Goal: Task Accomplishment & Management: Complete application form

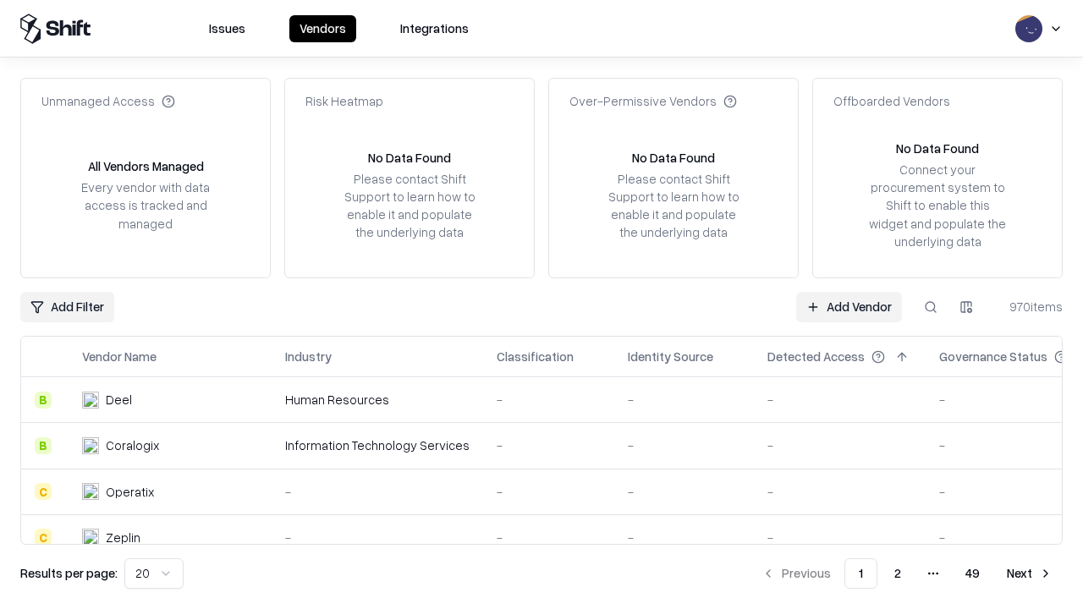
click at [848, 306] on link "Add Vendor" at bounding box center [849, 307] width 106 height 30
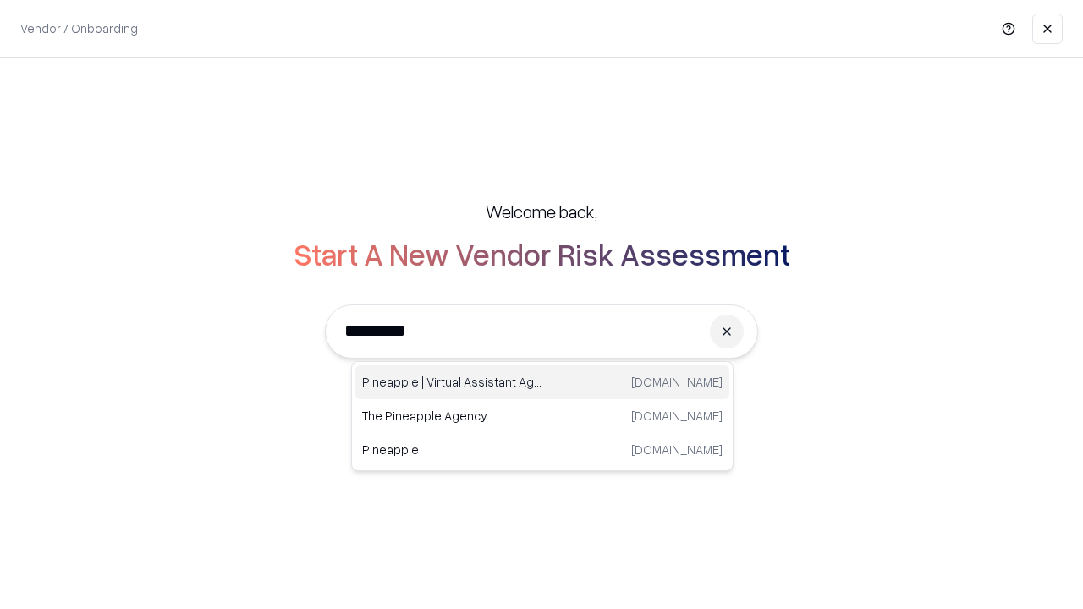
click at [542, 382] on div "Pineapple | Virtual Assistant Agency [DOMAIN_NAME]" at bounding box center [542, 382] width 374 height 34
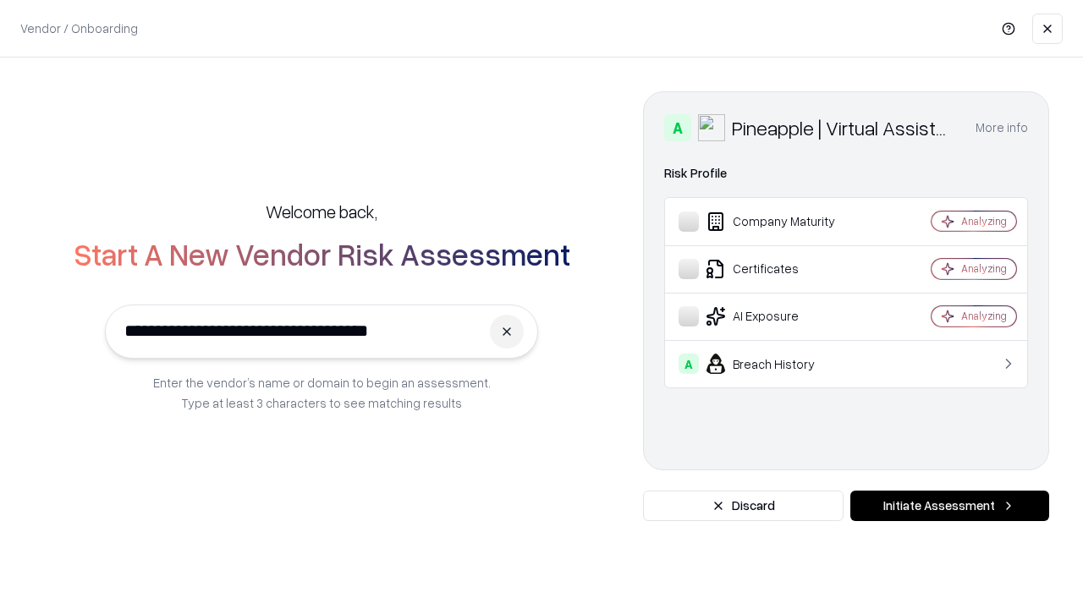
type input "**********"
click at [949, 506] on button "Initiate Assessment" at bounding box center [949, 506] width 199 height 30
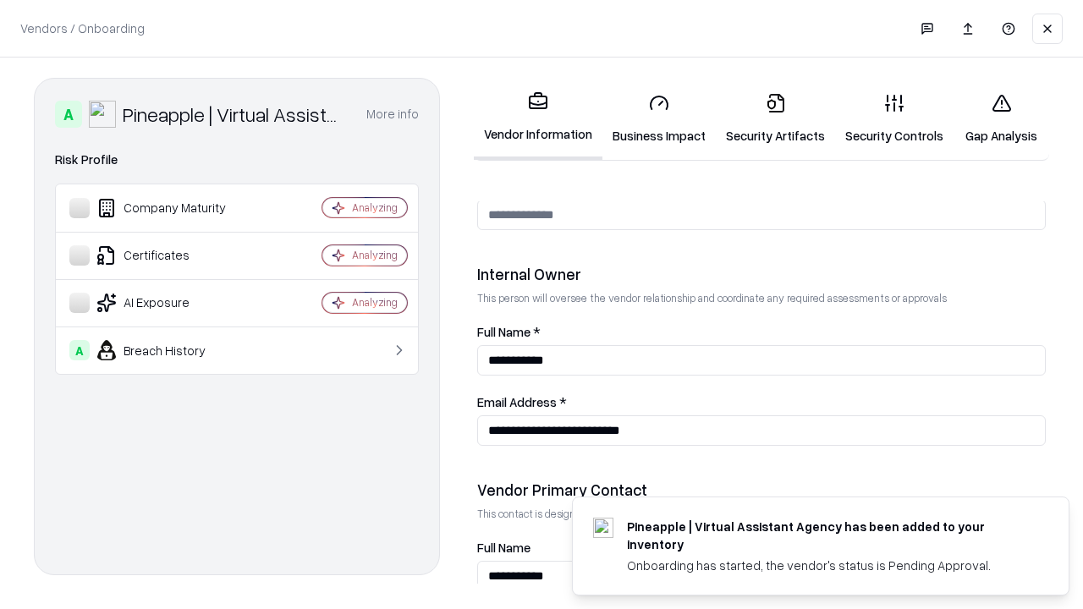
scroll to position [876, 0]
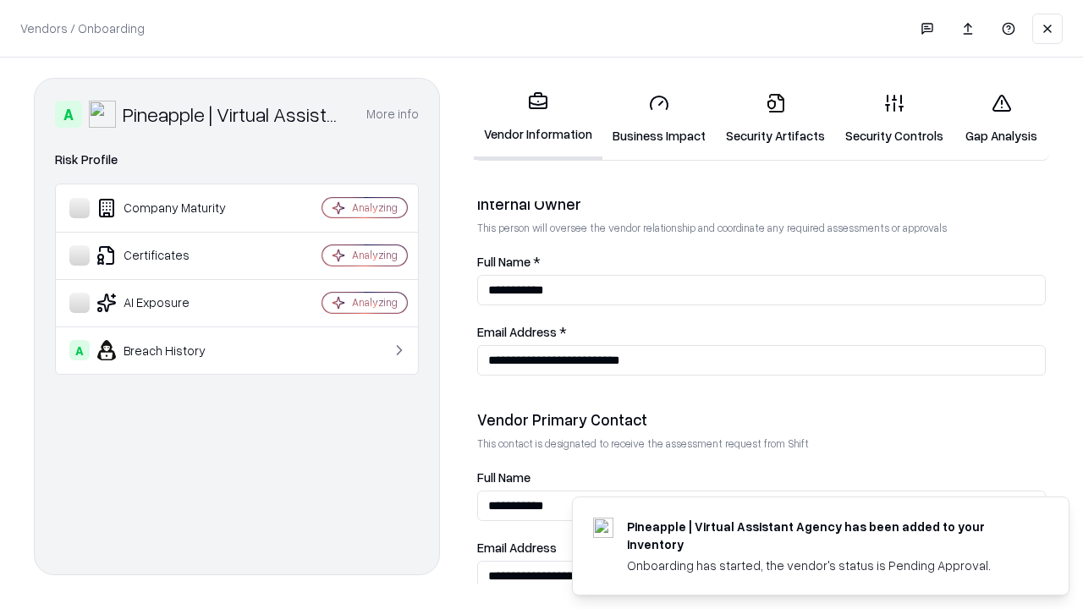
click at [659, 118] on link "Business Impact" at bounding box center [658, 119] width 113 height 79
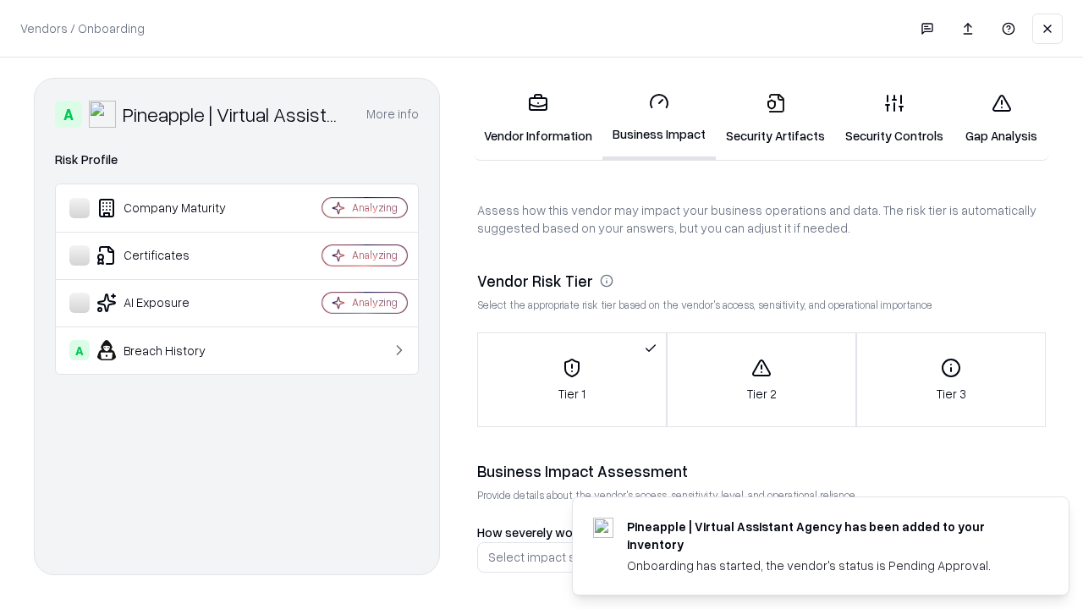
click at [775, 118] on link "Security Artifacts" at bounding box center [775, 119] width 119 height 79
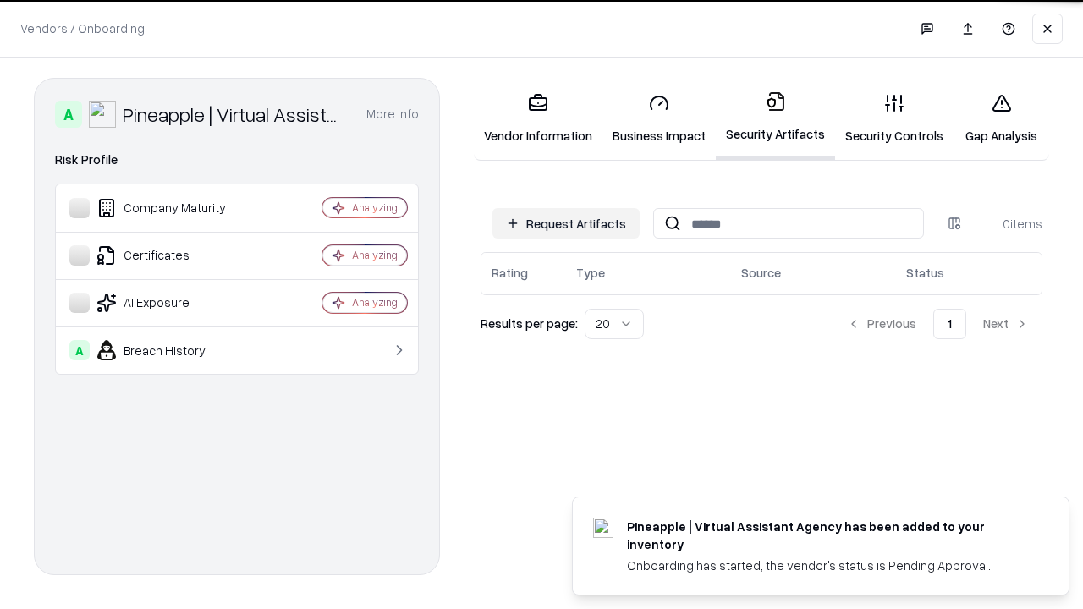
click at [566, 223] on button "Request Artifacts" at bounding box center [565, 223] width 147 height 30
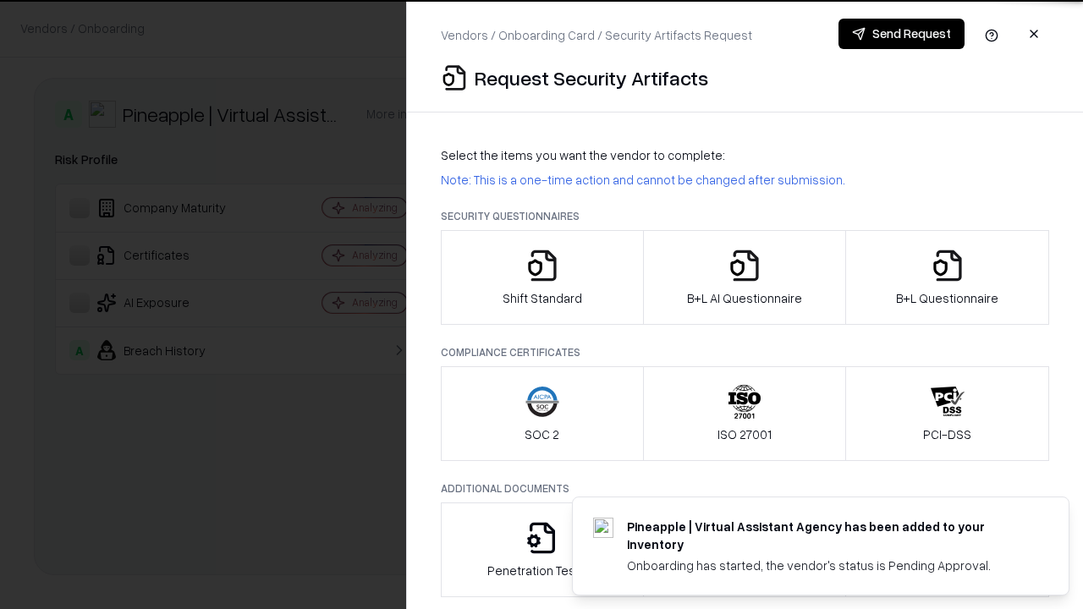
click at [541, 277] on icon "button" at bounding box center [542, 266] width 34 height 34
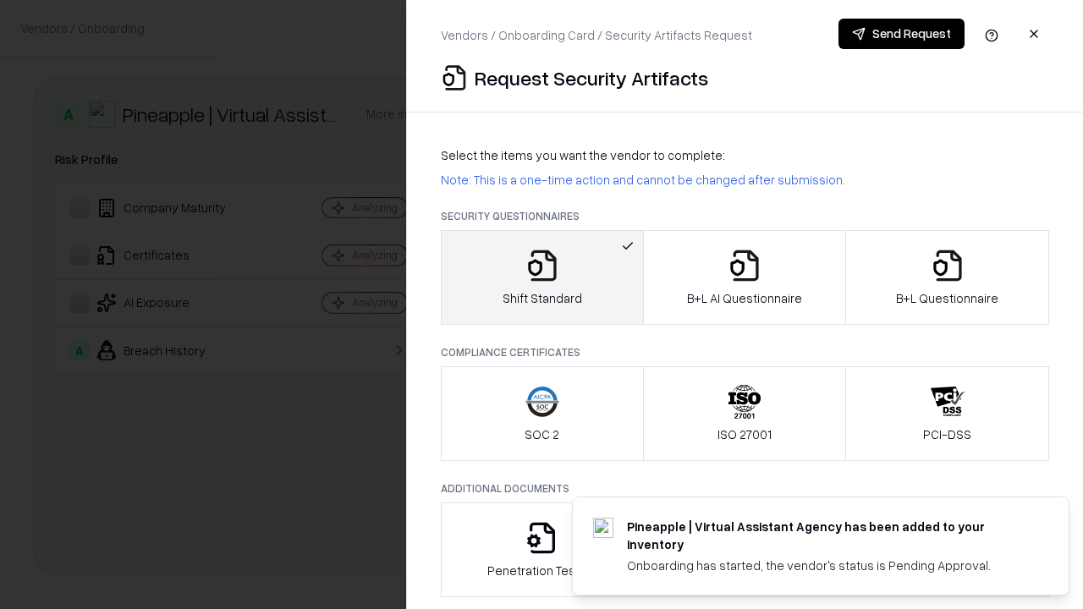
click at [901, 34] on button "Send Request" at bounding box center [901, 34] width 126 height 30
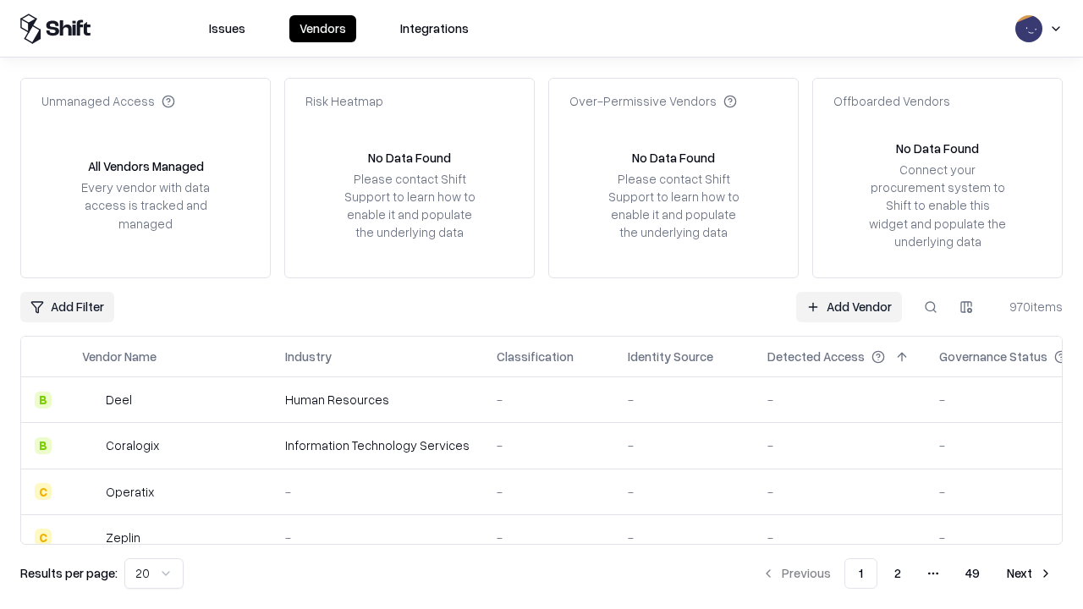
click at [930, 306] on button at bounding box center [930, 307] width 30 height 30
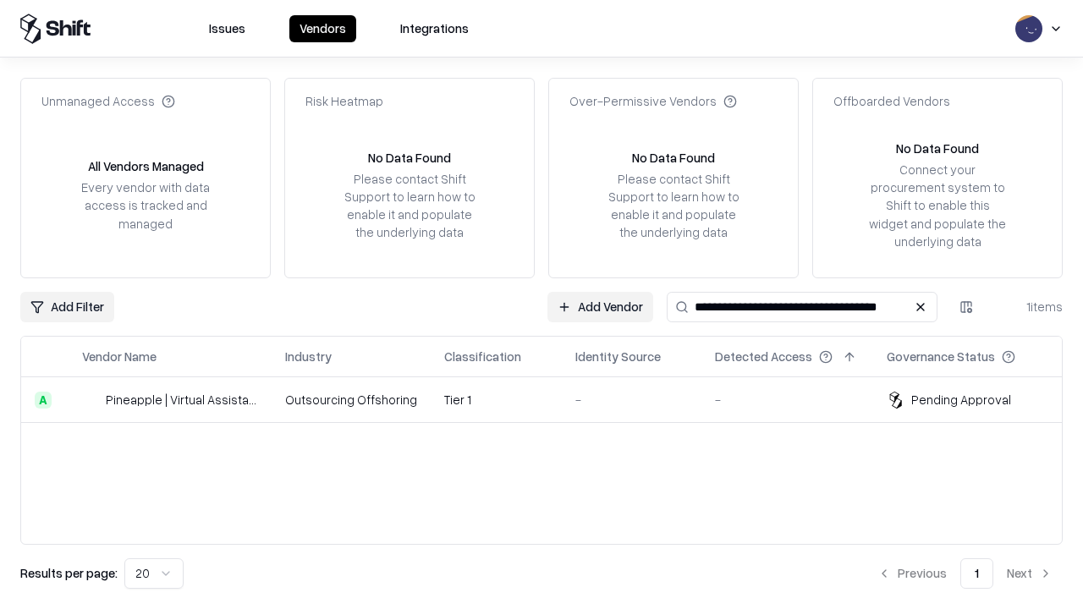
type input "**********"
click at [551, 399] on td "Tier 1" at bounding box center [495, 400] width 131 height 46
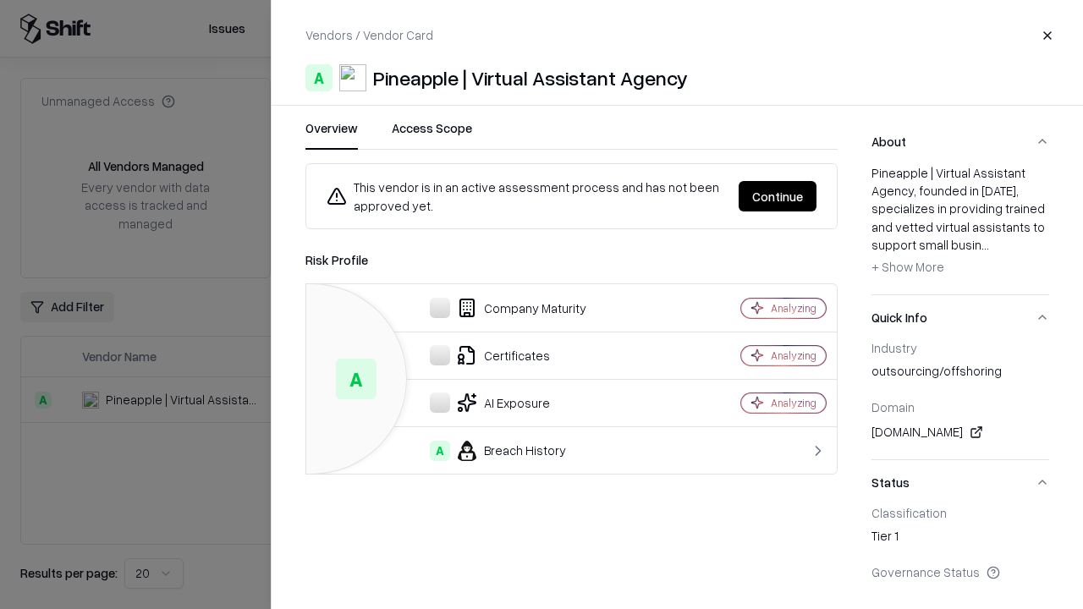
click at [777, 196] on button "Continue" at bounding box center [777, 196] width 78 height 30
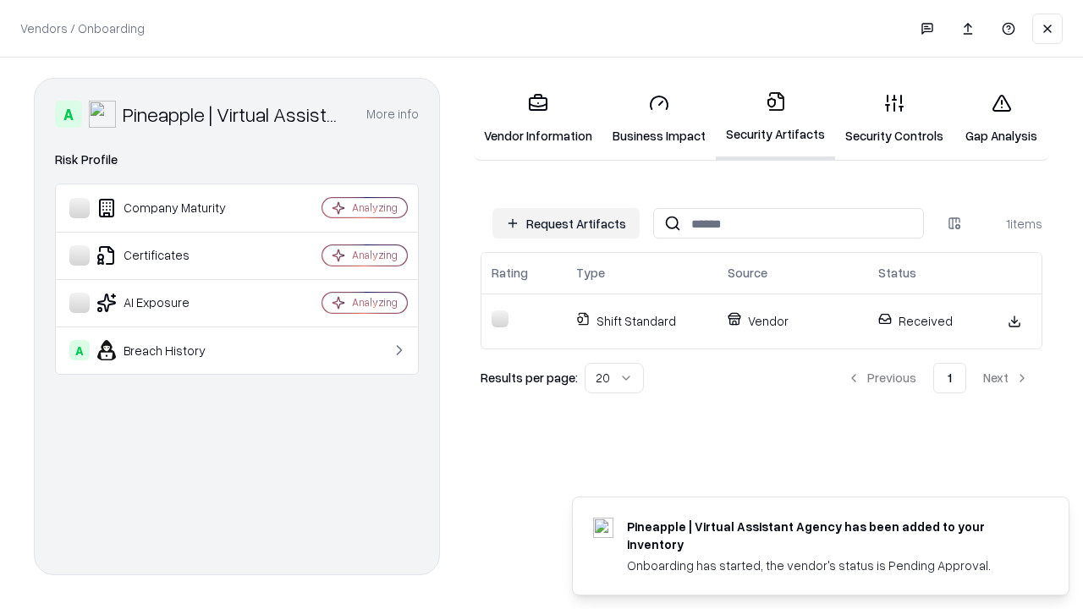
click at [894, 118] on link "Security Controls" at bounding box center [894, 119] width 118 height 79
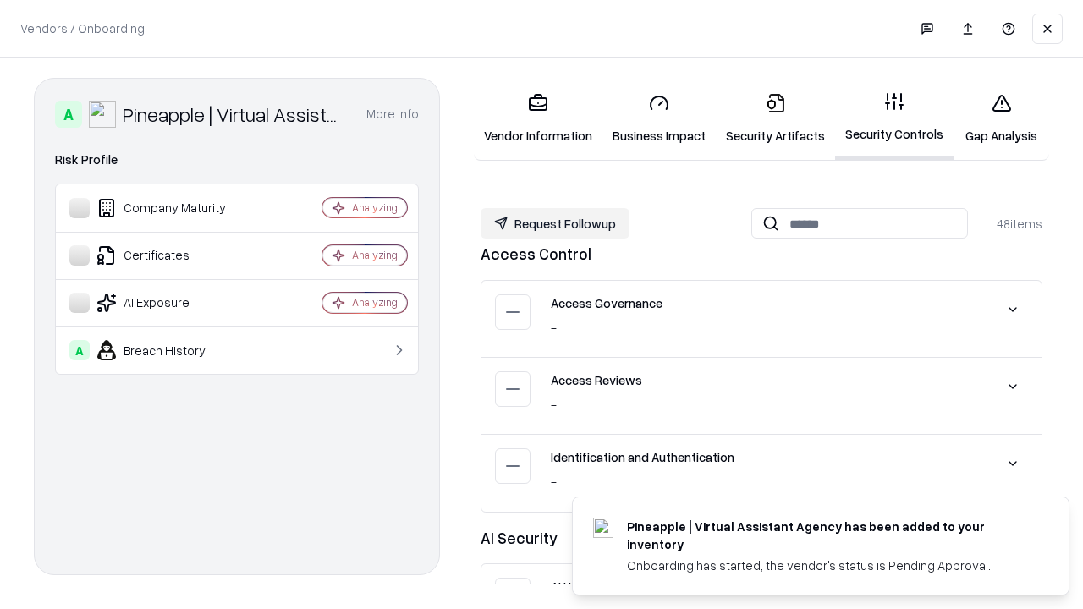
click at [555, 223] on button "Request Followup" at bounding box center [554, 223] width 149 height 30
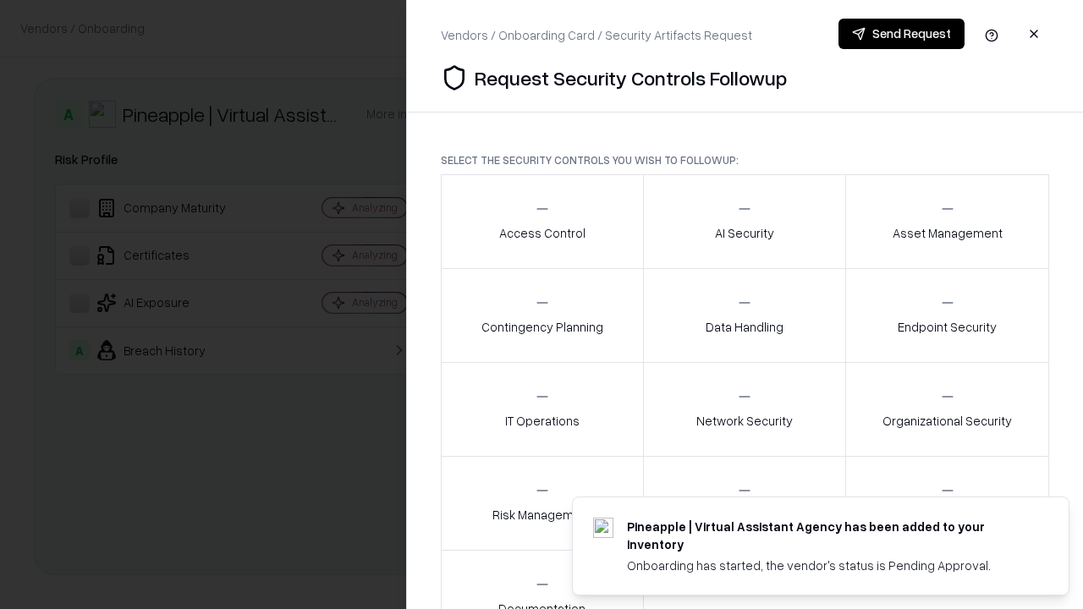
click at [541, 222] on div "Access Control" at bounding box center [542, 220] width 86 height 41
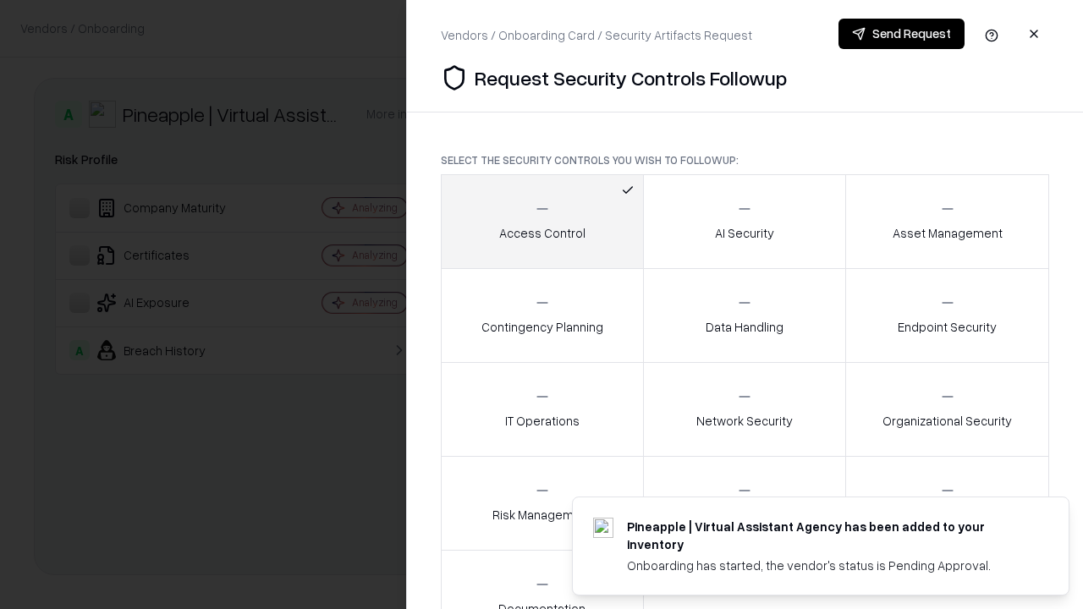
click at [901, 34] on button "Send Request" at bounding box center [901, 34] width 126 height 30
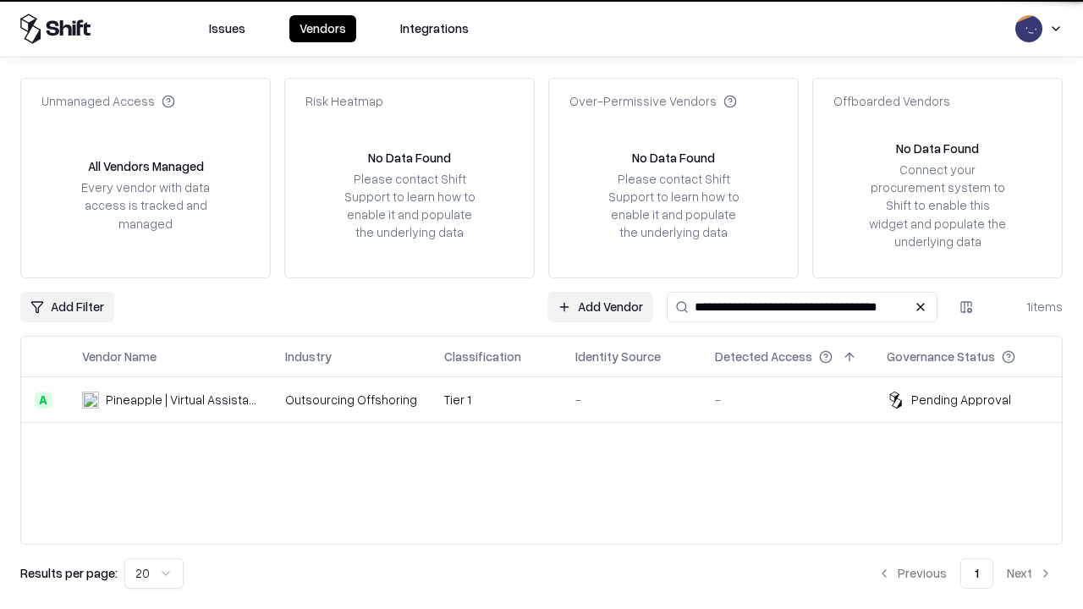
type input "**********"
click at [551, 399] on td "Tier 1" at bounding box center [495, 400] width 131 height 46
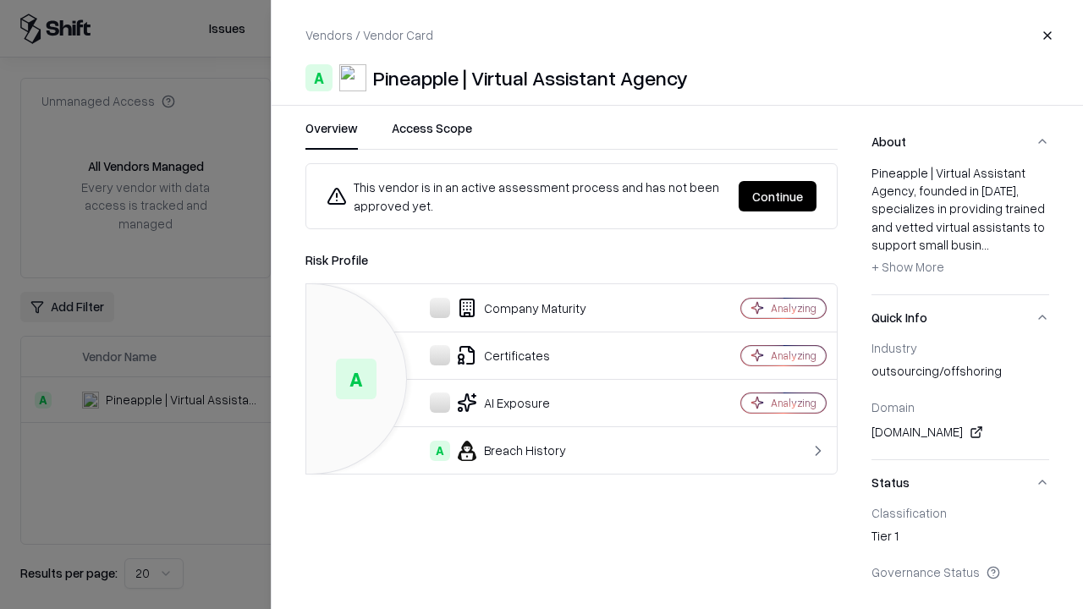
click at [777, 196] on button "Continue" at bounding box center [777, 196] width 78 height 30
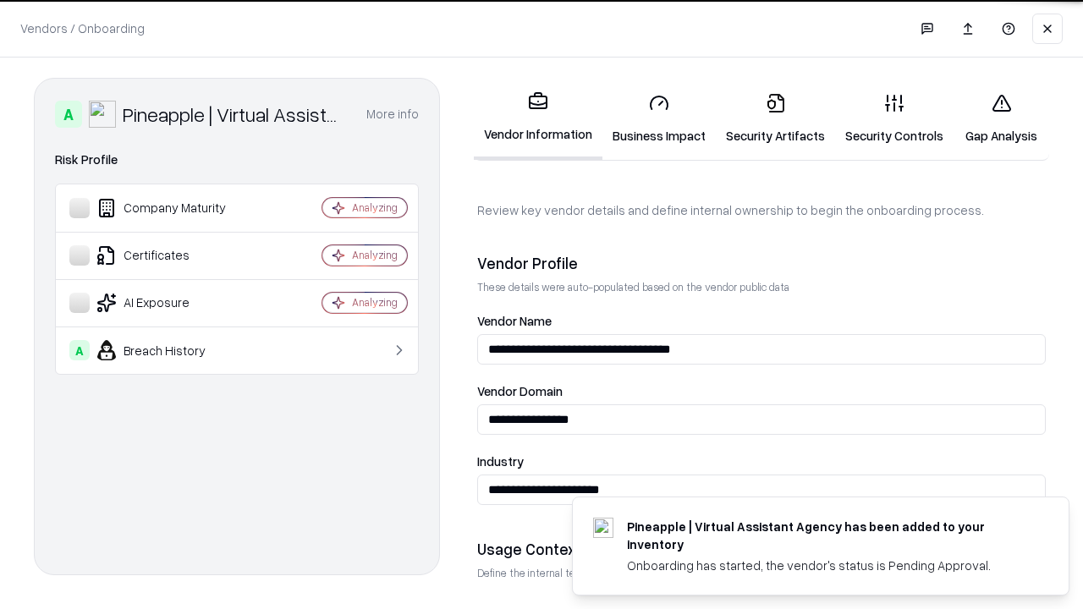
click at [1001, 118] on link "Gap Analysis" at bounding box center [1001, 119] width 96 height 79
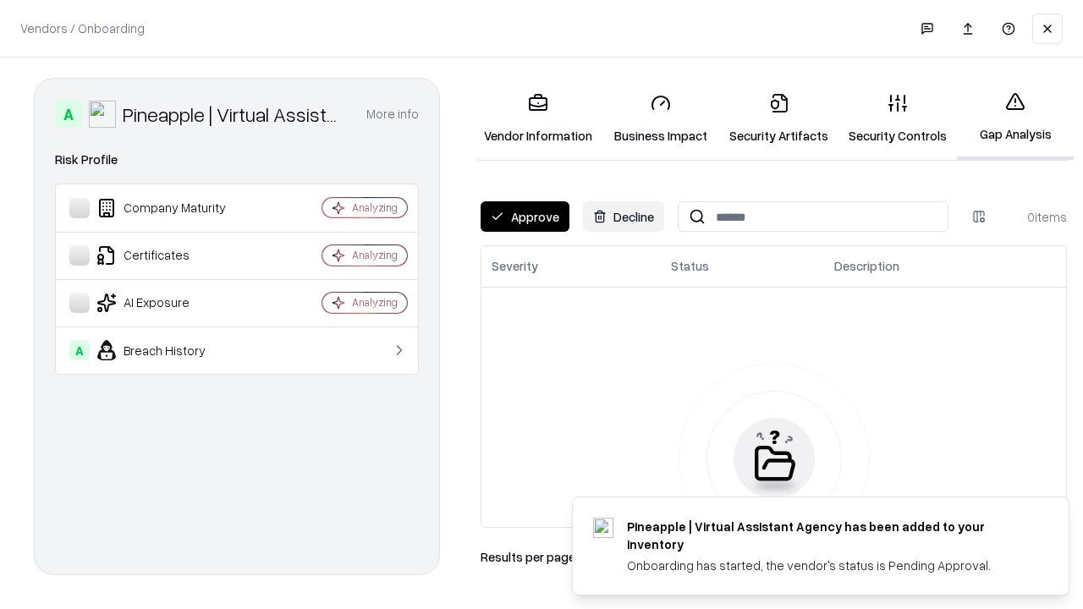
click at [524, 217] on button "Approve" at bounding box center [524, 216] width 89 height 30
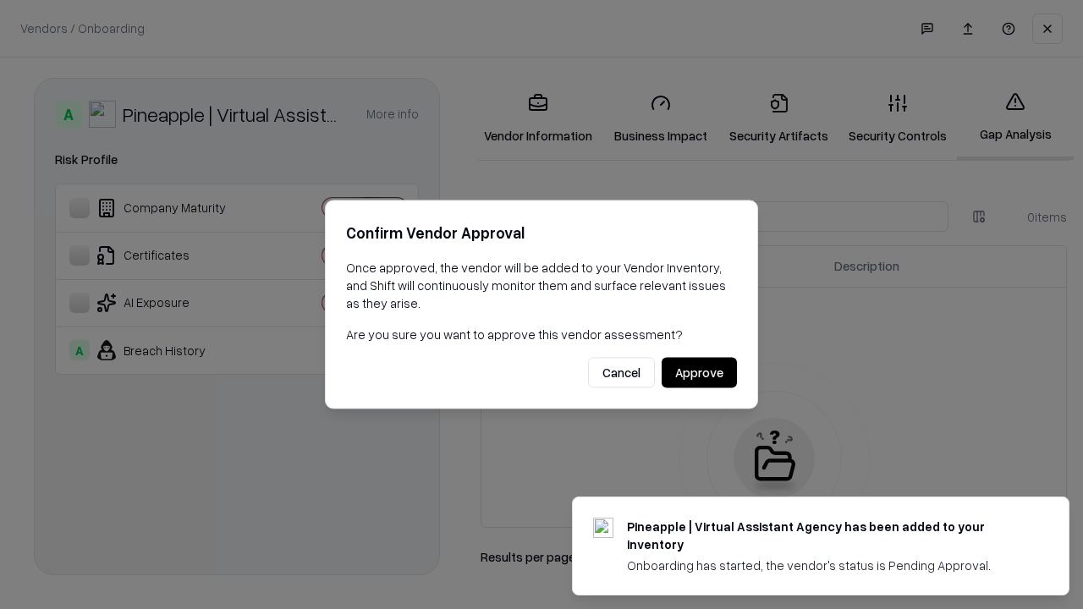
click at [699, 372] on button "Approve" at bounding box center [698, 373] width 75 height 30
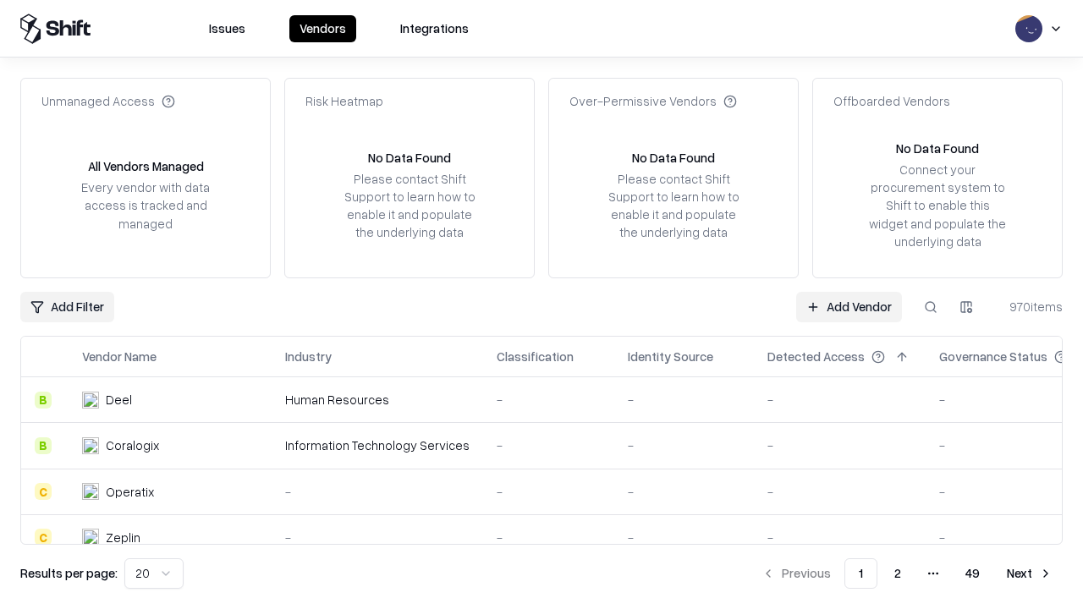
type input "**********"
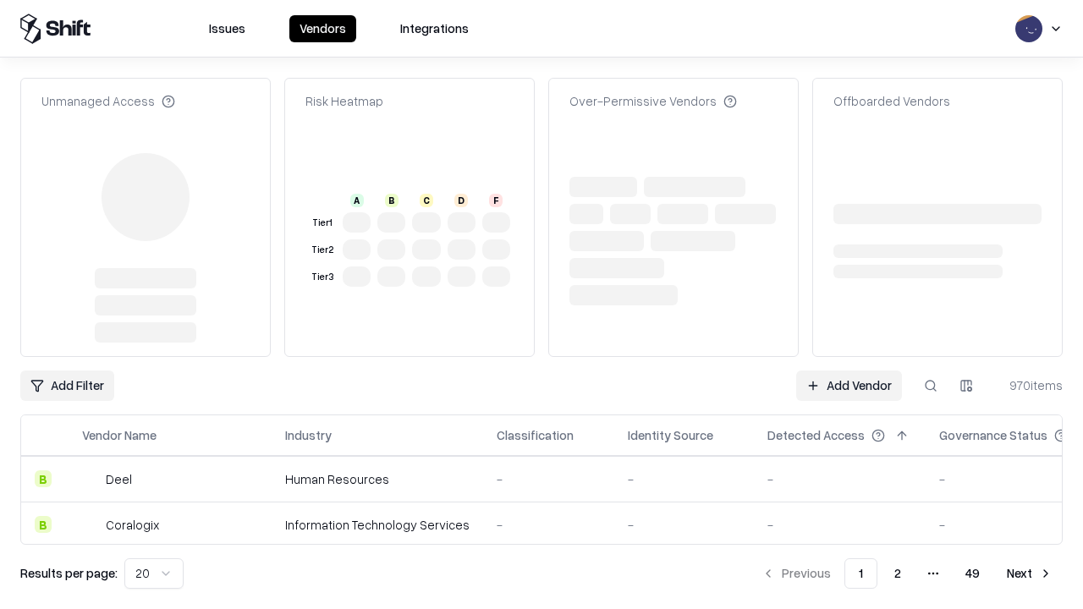
click at [848, 370] on link "Add Vendor" at bounding box center [849, 385] width 106 height 30
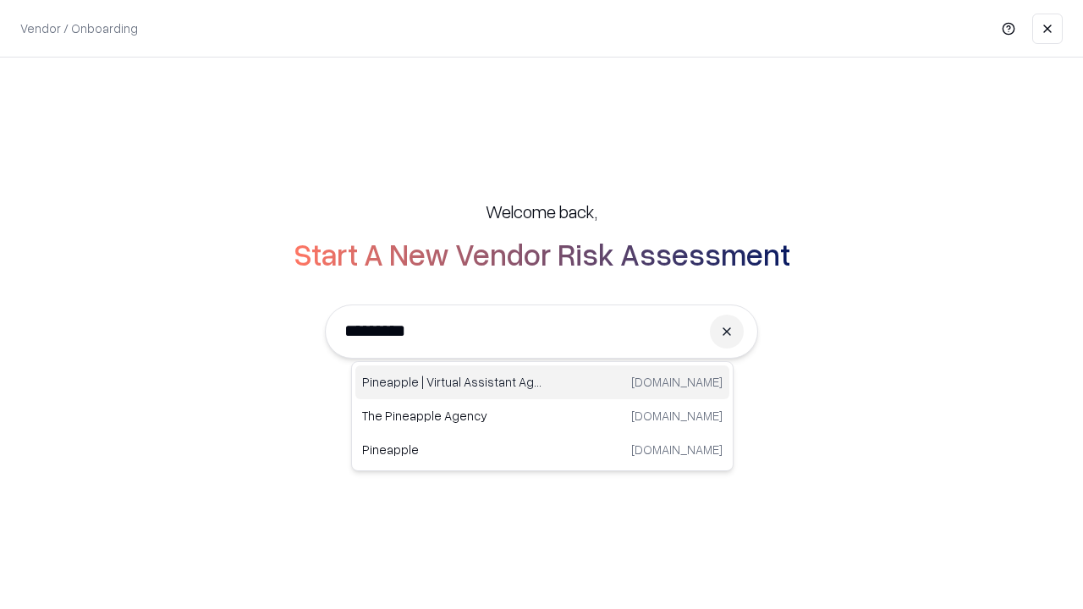
click at [542, 382] on div "Pineapple | Virtual Assistant Agency trypineapple.com" at bounding box center [542, 382] width 374 height 34
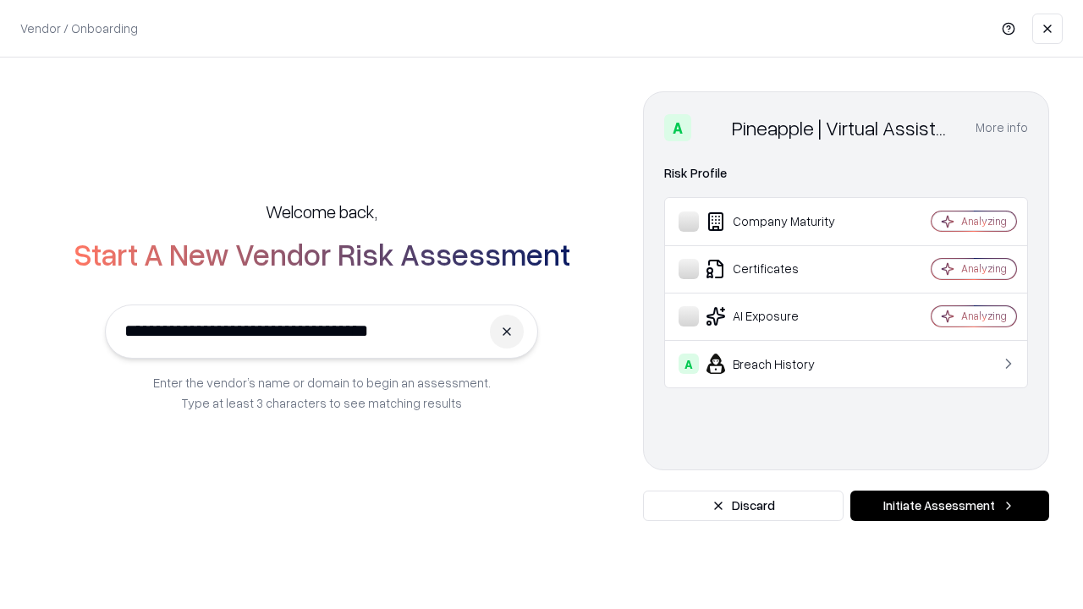
type input "**********"
click at [949, 506] on button "Initiate Assessment" at bounding box center [949, 506] width 199 height 30
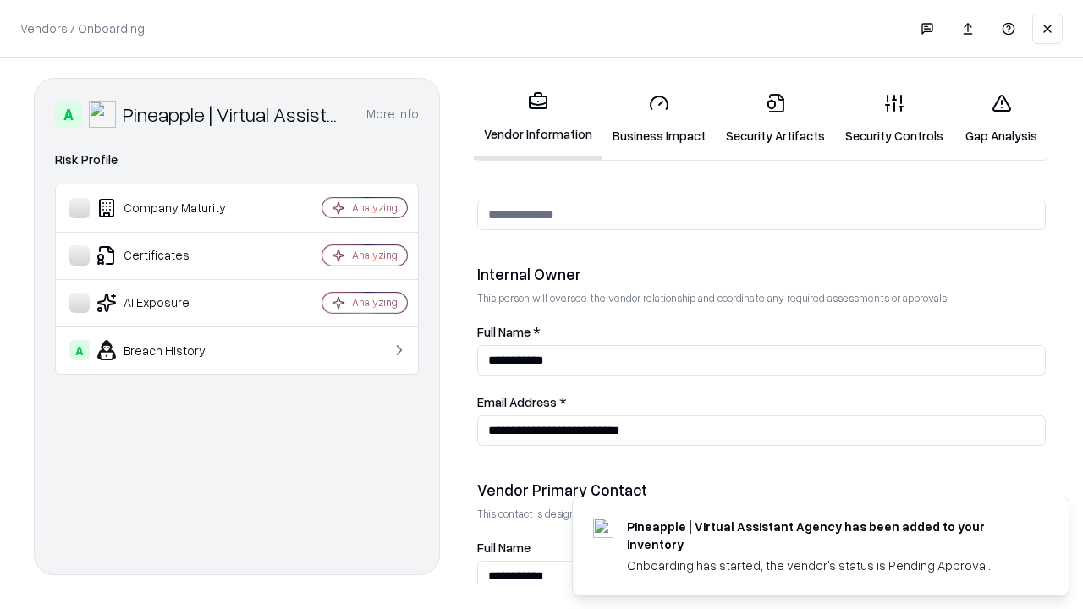
scroll to position [876, 0]
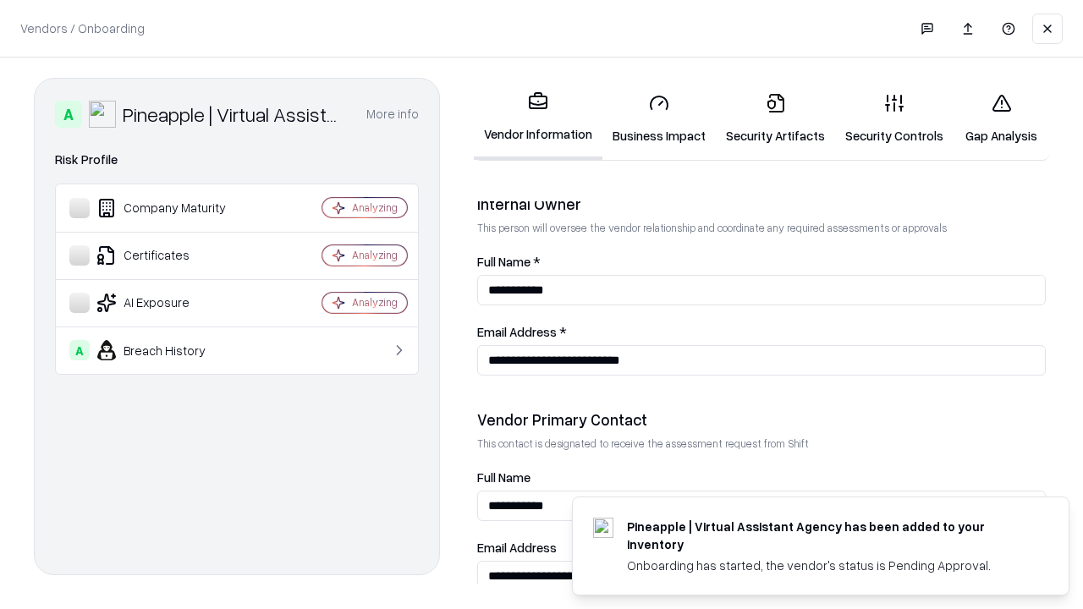
click at [1001, 118] on link "Gap Analysis" at bounding box center [1001, 119] width 96 height 79
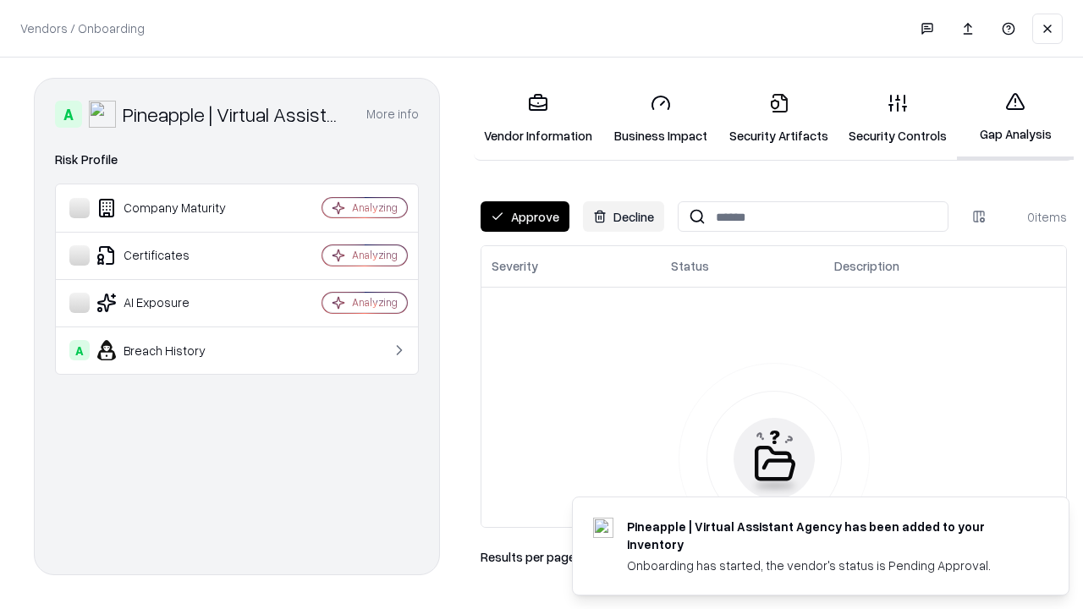
click at [524, 217] on button "Approve" at bounding box center [524, 216] width 89 height 30
